Goal: Connect with others: Connect with others

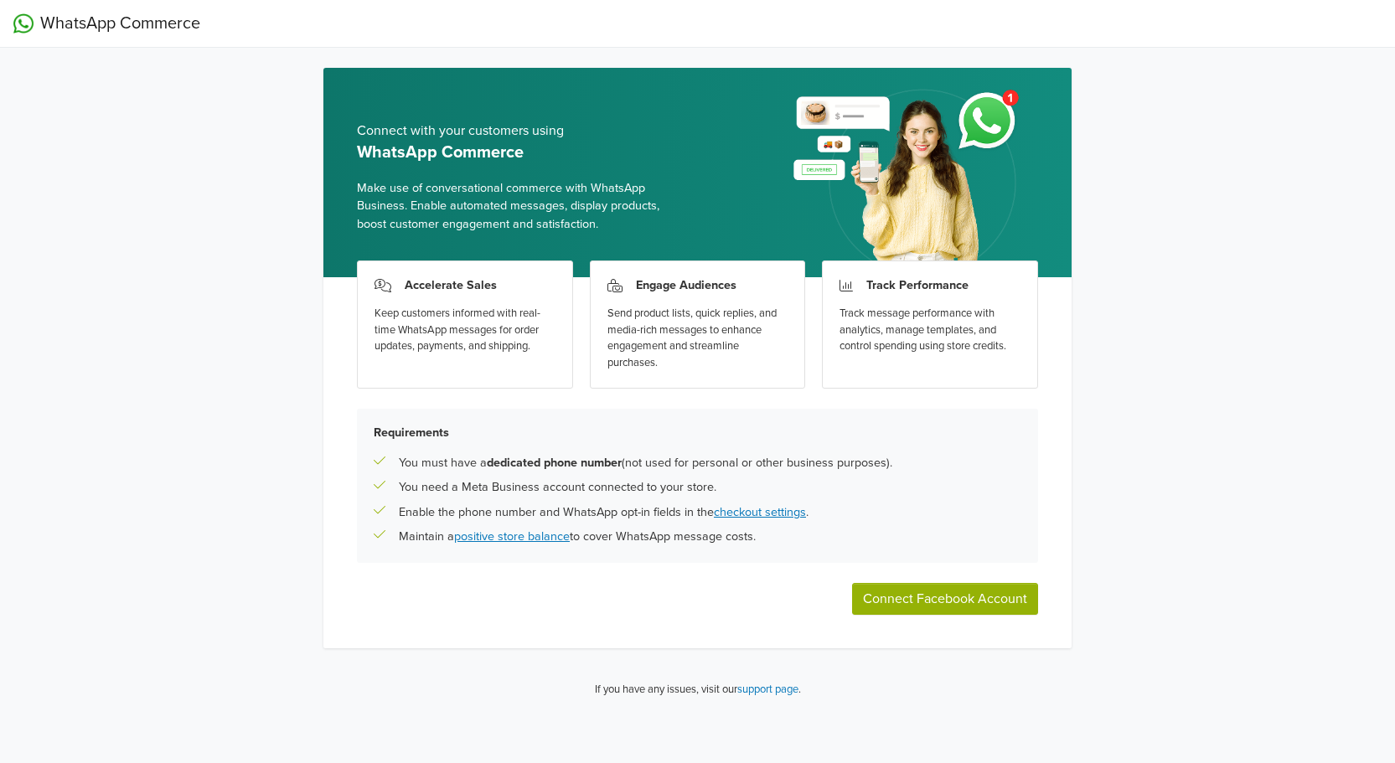
click at [966, 597] on button "Connect Facebook Account" at bounding box center [945, 599] width 186 height 32
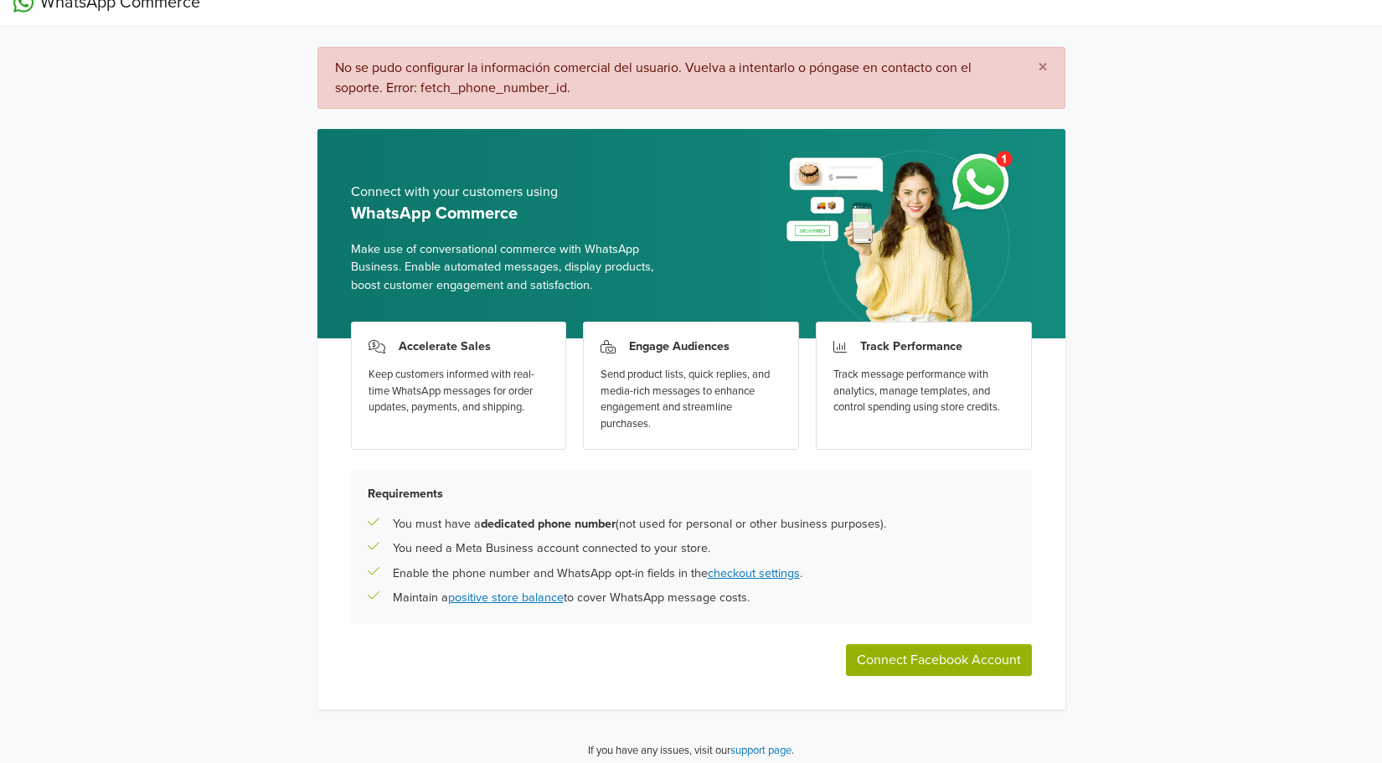
scroll to position [31, 0]
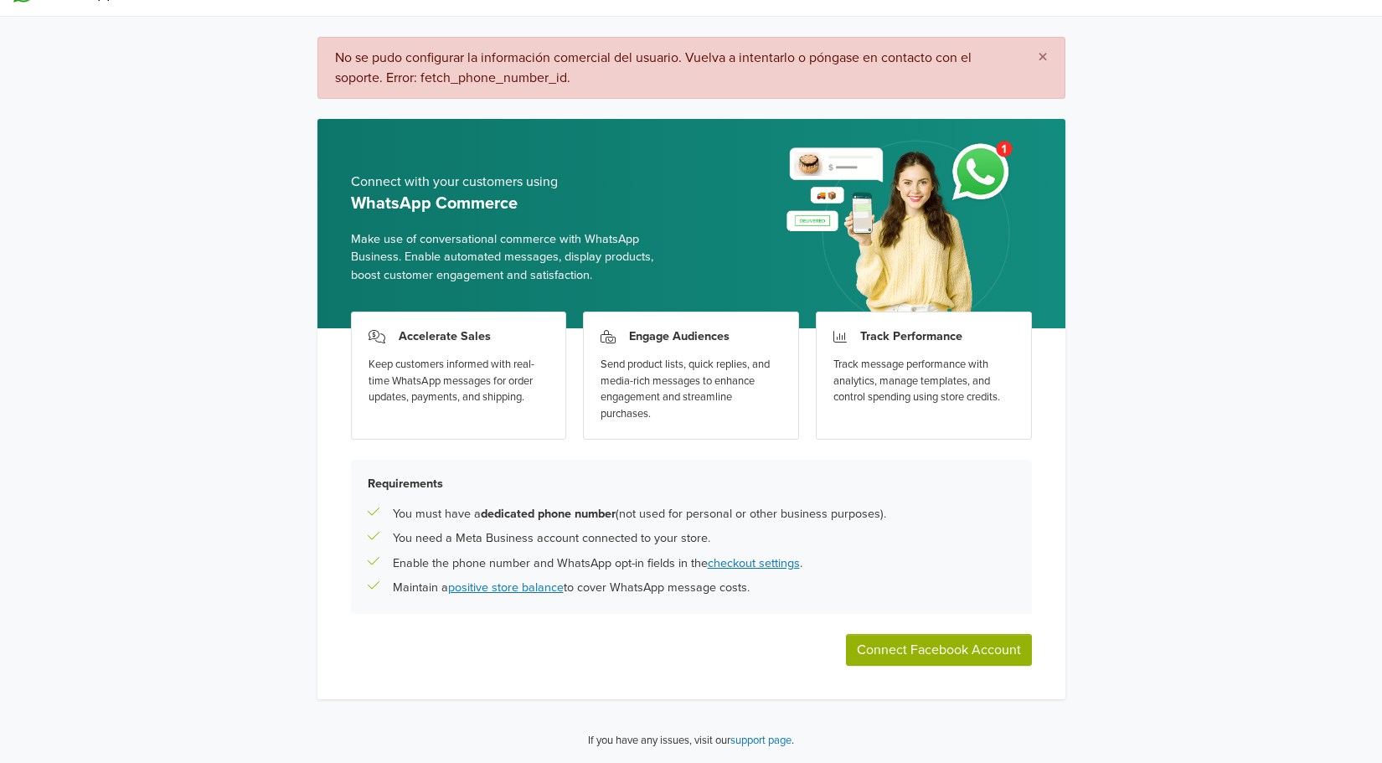
click at [982, 644] on button "Connect Facebook Account" at bounding box center [939, 650] width 186 height 32
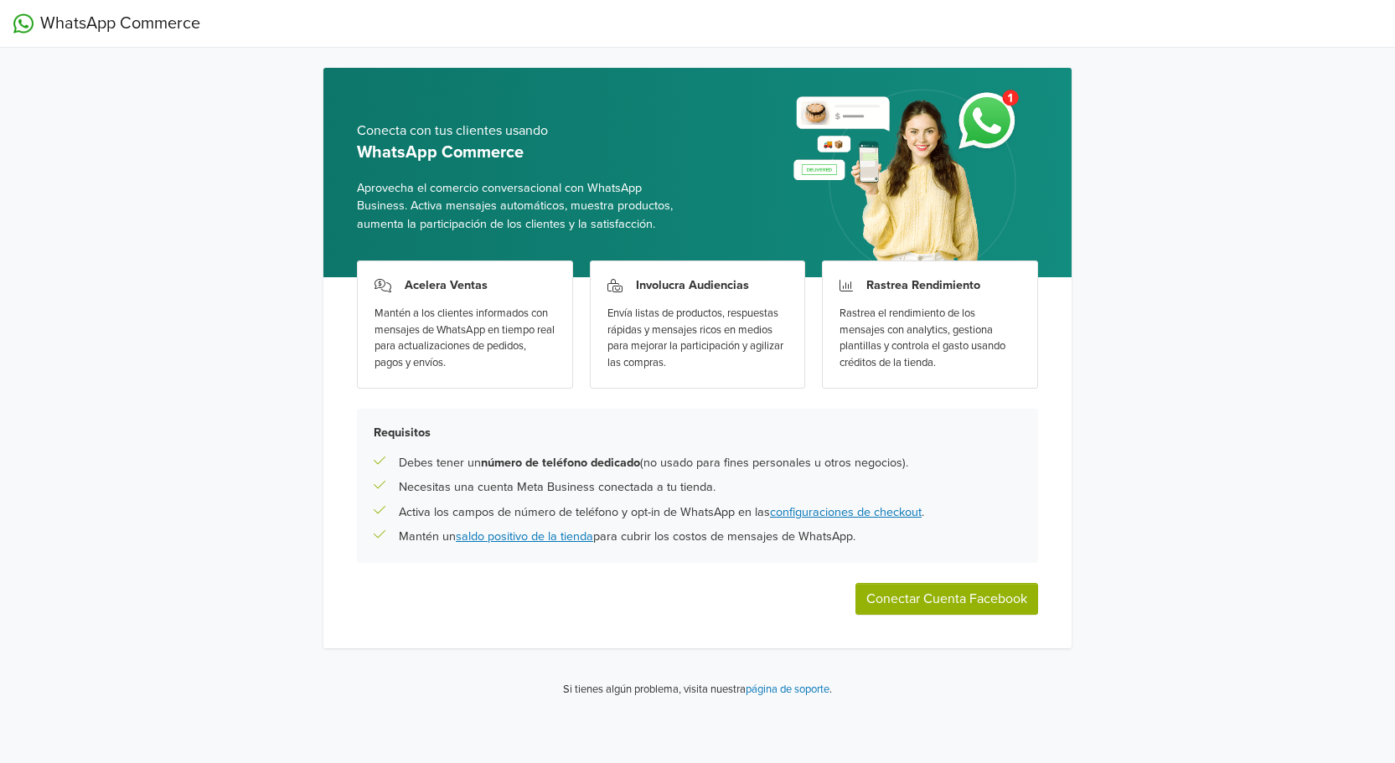
click at [998, 603] on button "Conectar Cuenta Facebook" at bounding box center [946, 599] width 183 height 32
click at [148, 280] on div "WhatsApp Commerce Conecta con tus clientes usando WhatsApp Commerce Aprovecha e…" at bounding box center [697, 356] width 1395 height 712
